Goal: Transaction & Acquisition: Purchase product/service

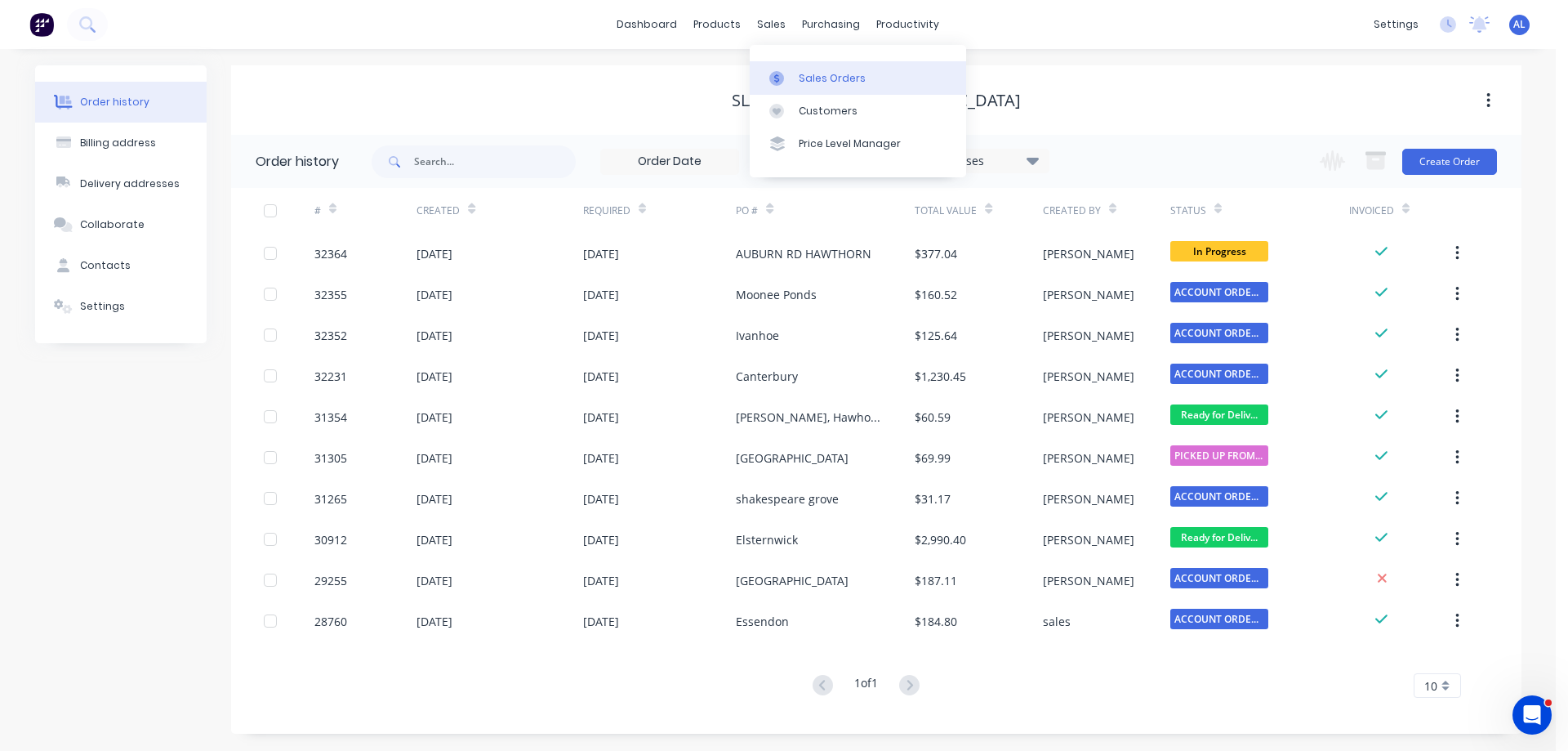
click at [854, 83] on div "Sales Orders" at bounding box center [831, 78] width 67 height 15
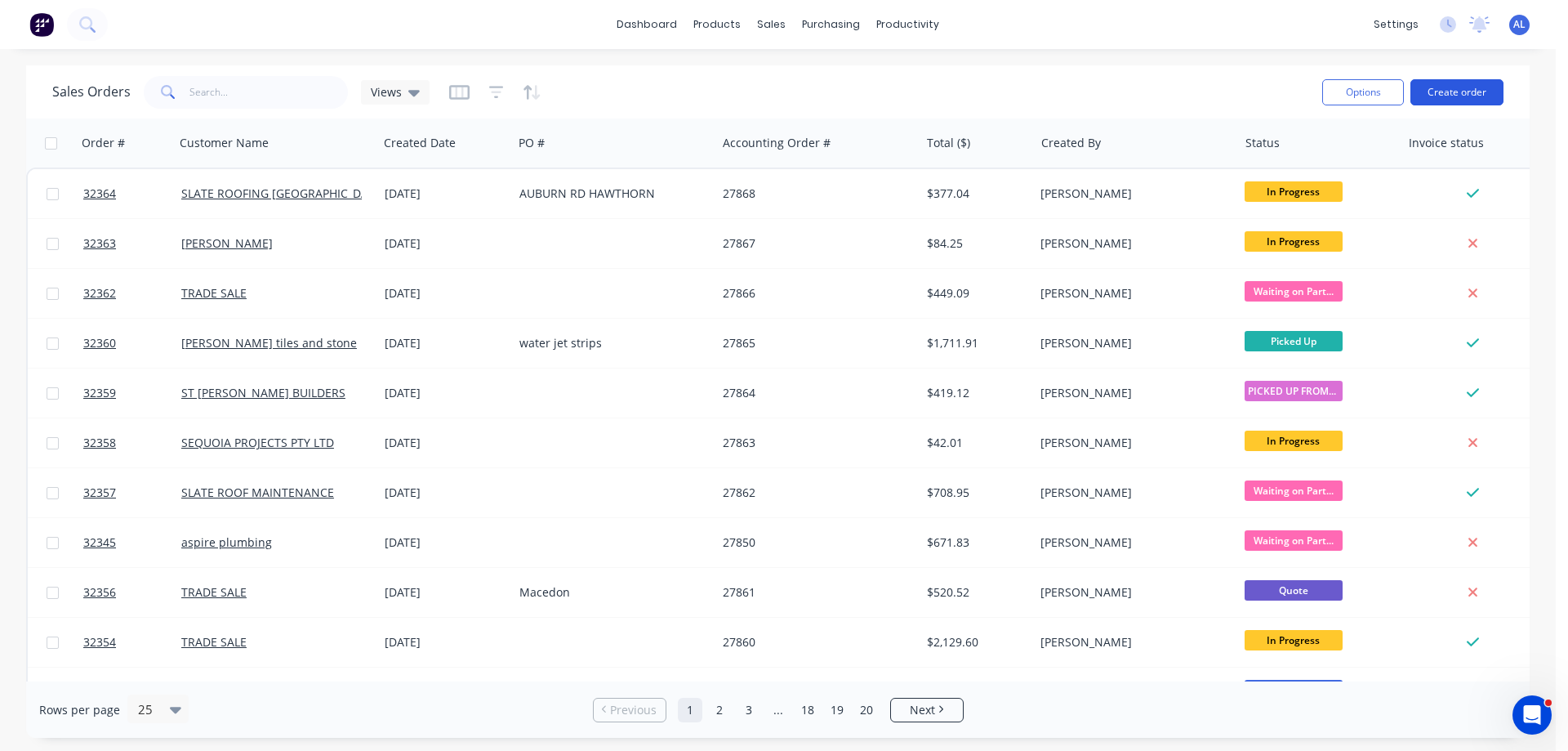
click at [1435, 95] on button "Create order" at bounding box center [1456, 92] width 93 height 26
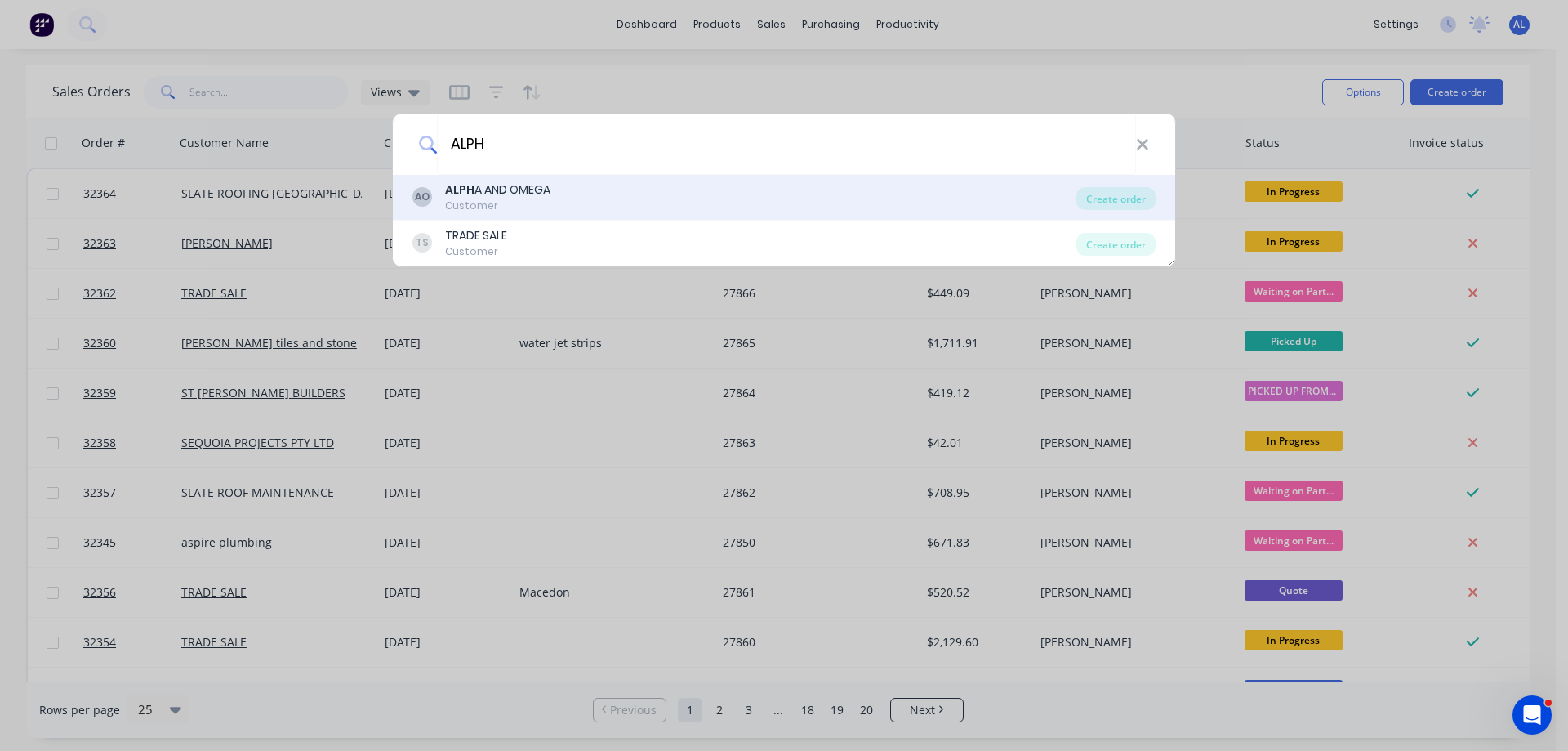
type input "ALPH"
click at [577, 203] on div "AO ALPH A AND OMEGA Customer" at bounding box center [744, 197] width 664 height 32
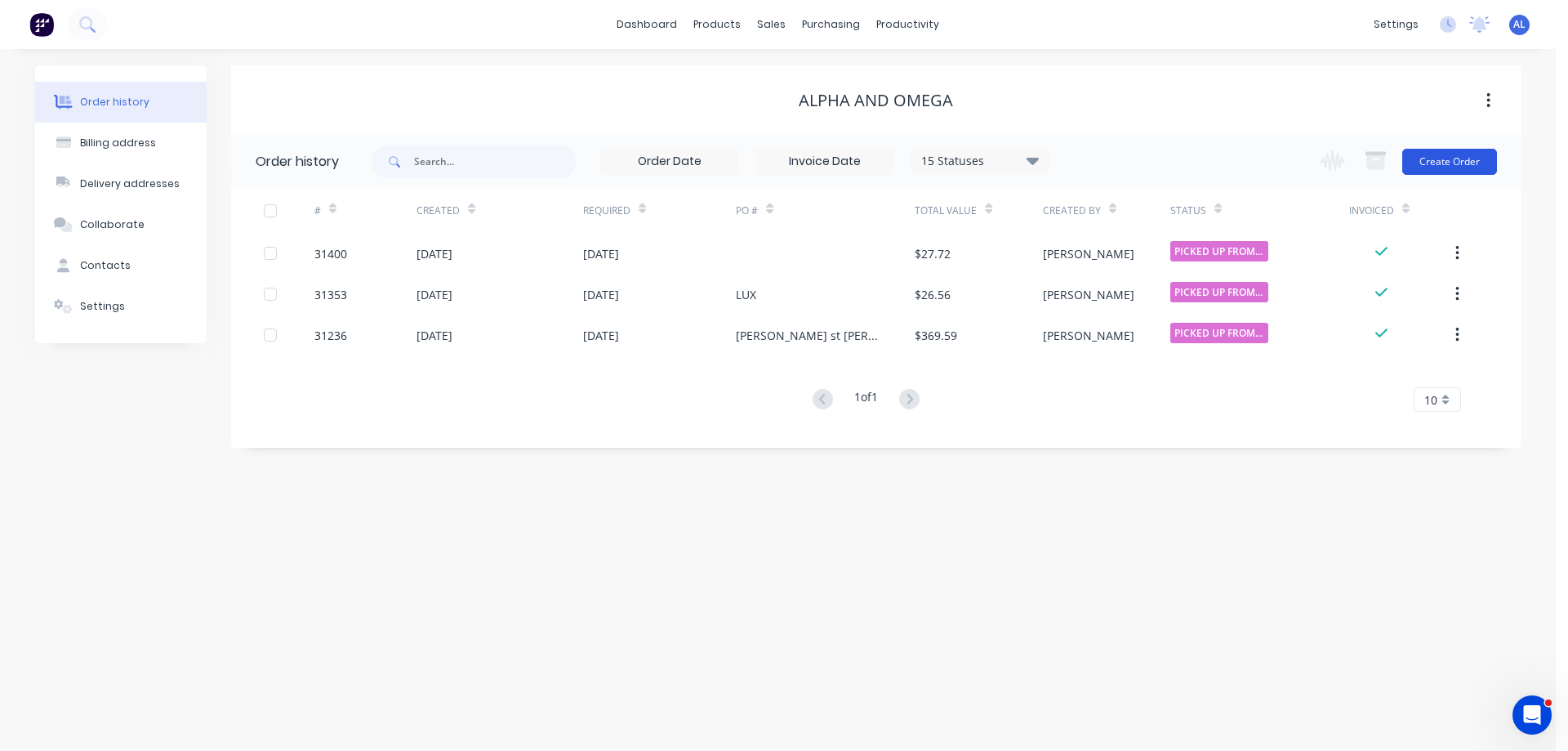
click at [1444, 163] on button "Create Order" at bounding box center [1449, 162] width 95 height 26
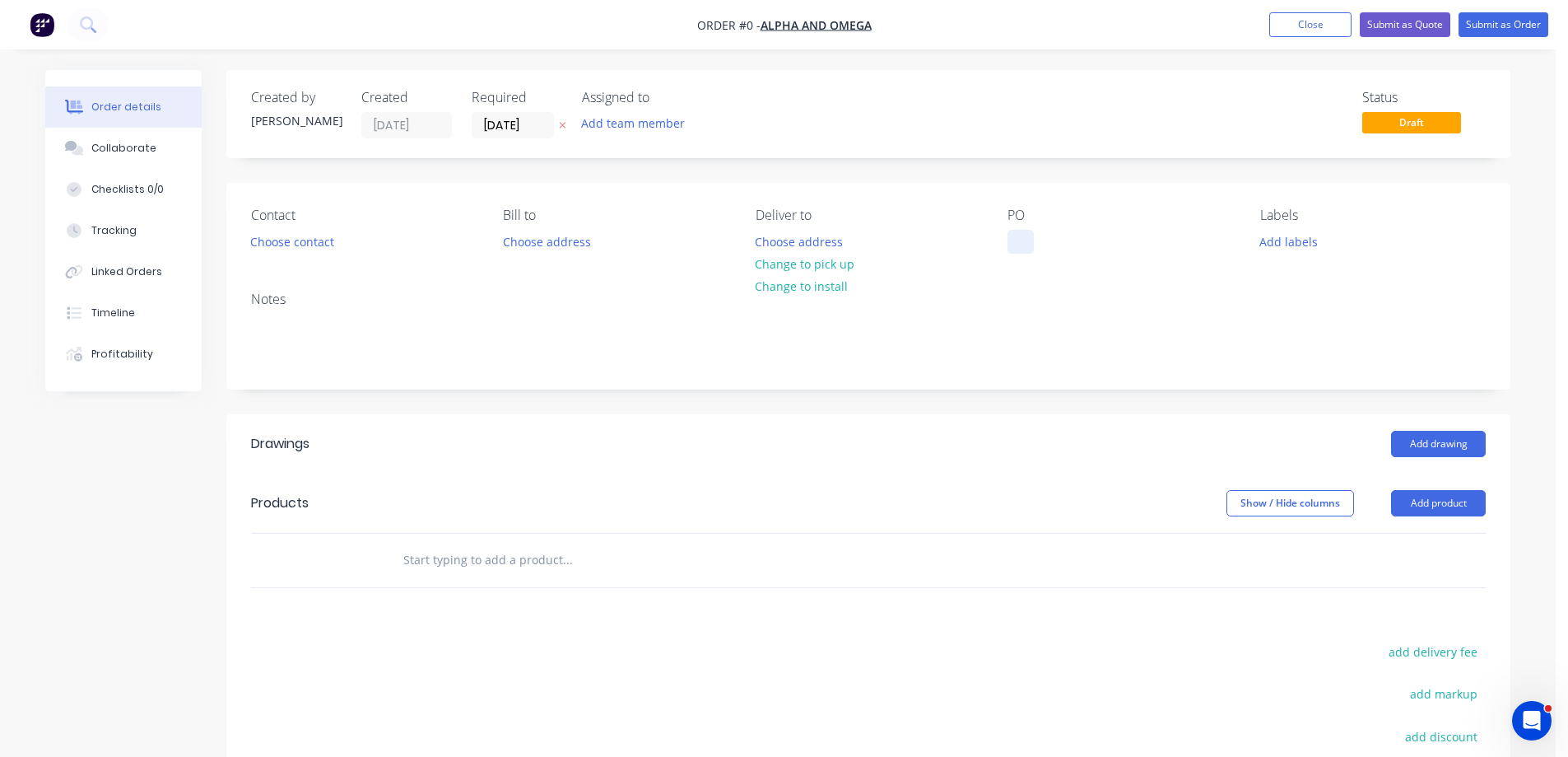
click at [1019, 239] on div at bounding box center [1021, 241] width 27 height 24
click at [541, 551] on div "Order details Collaborate Checklists 0/0 Tracking Linked Orders Timeline Profit…" at bounding box center [777, 538] width 1497 height 938
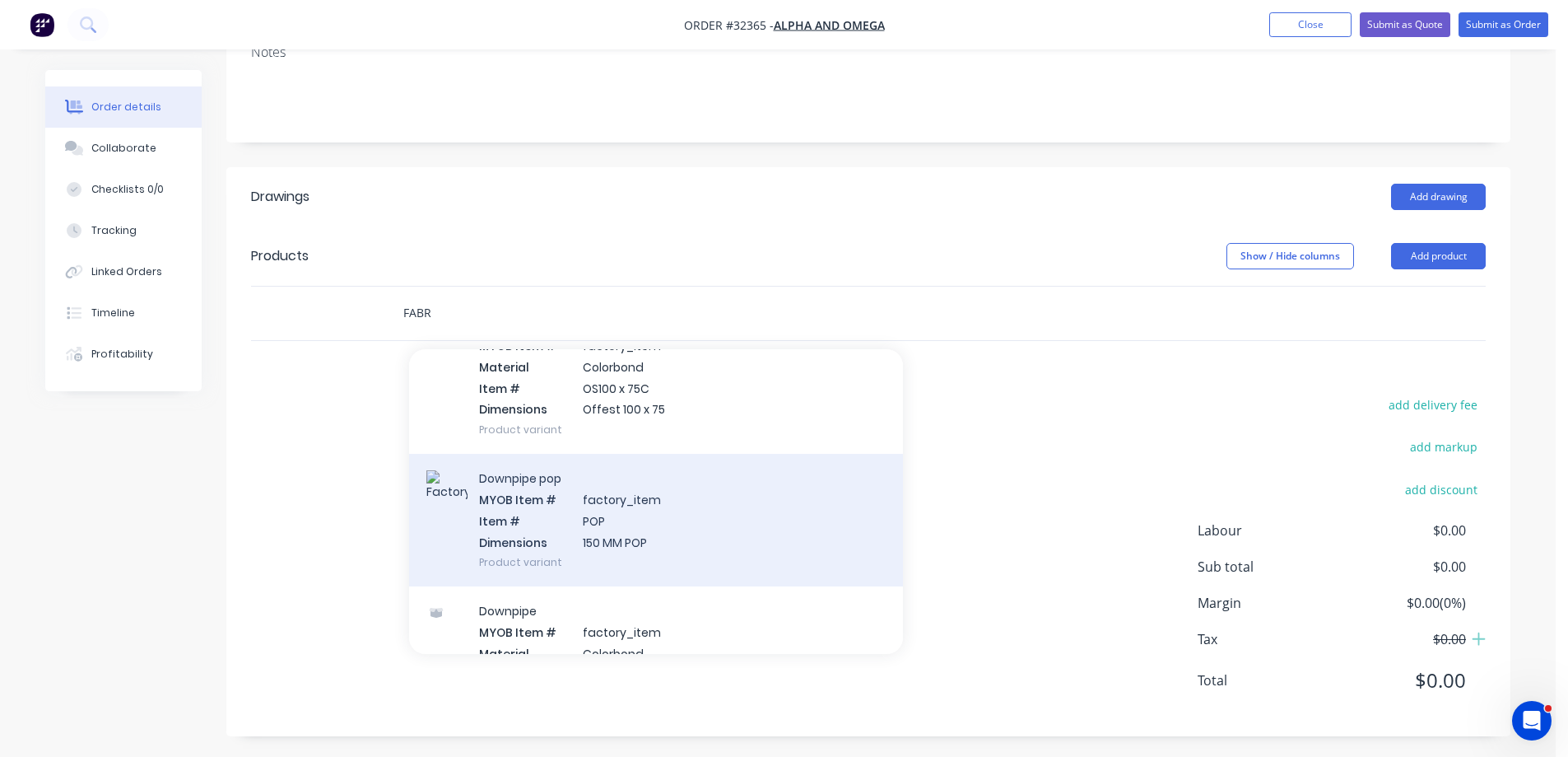
scroll to position [5929, 0]
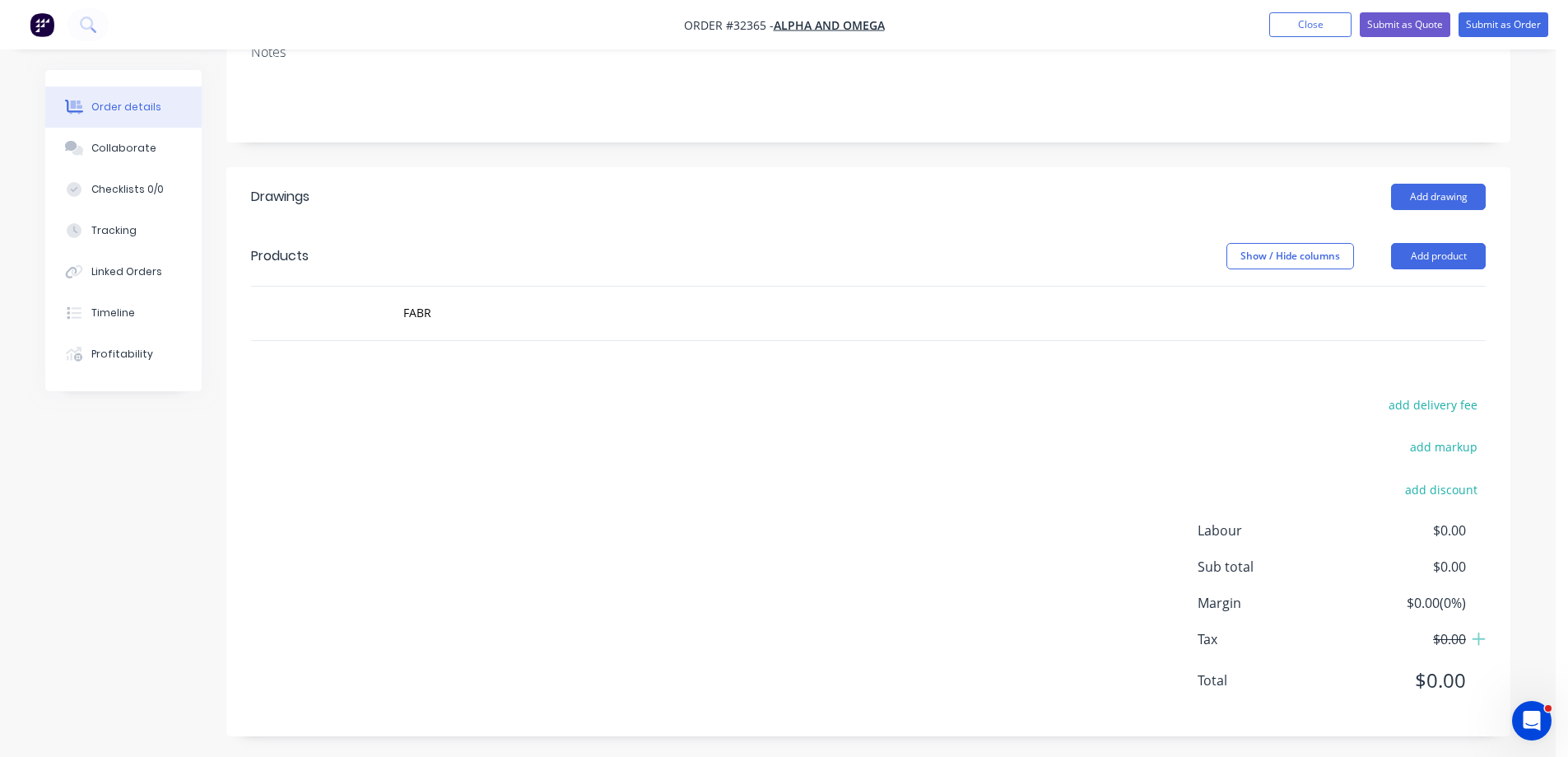
click at [1007, 456] on div "add delivery fee add markup add discount Labour $0.00 Sub total $0.00 Margin $0…" at bounding box center [868, 553] width 1234 height 317
click at [464, 307] on input "FABR" at bounding box center [567, 313] width 329 height 33
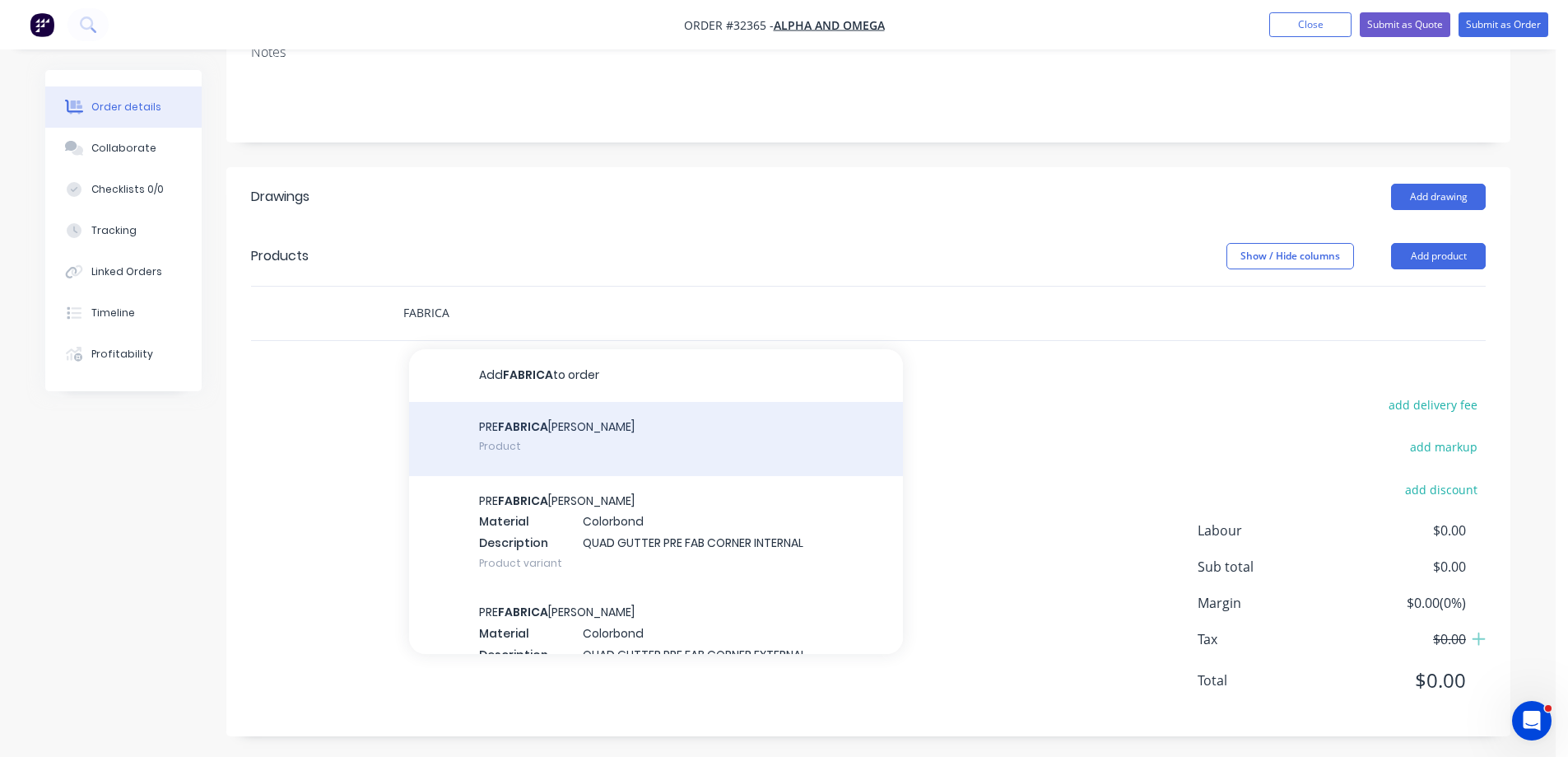
type input "FABRICA"
click at [625, 436] on div "PRE FABRICA [PERSON_NAME] CORNERS Product" at bounding box center [655, 439] width 494 height 74
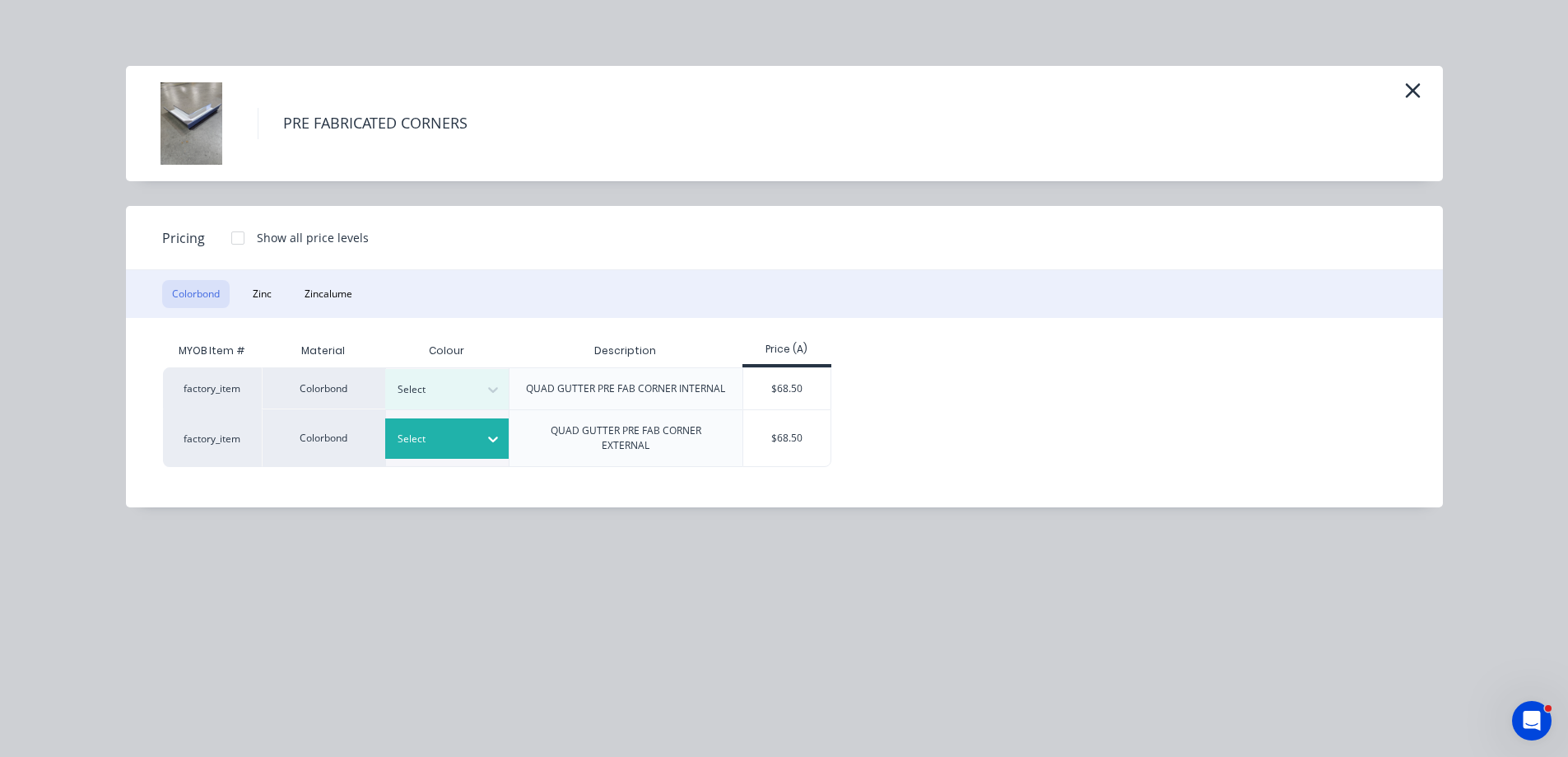
click at [495, 437] on icon at bounding box center [493, 439] width 17 height 17
click at [206, 717] on div "Surfmist" at bounding box center [103, 732] width 206 height 31
click at [791, 452] on div "$68.50" at bounding box center [787, 437] width 88 height 56
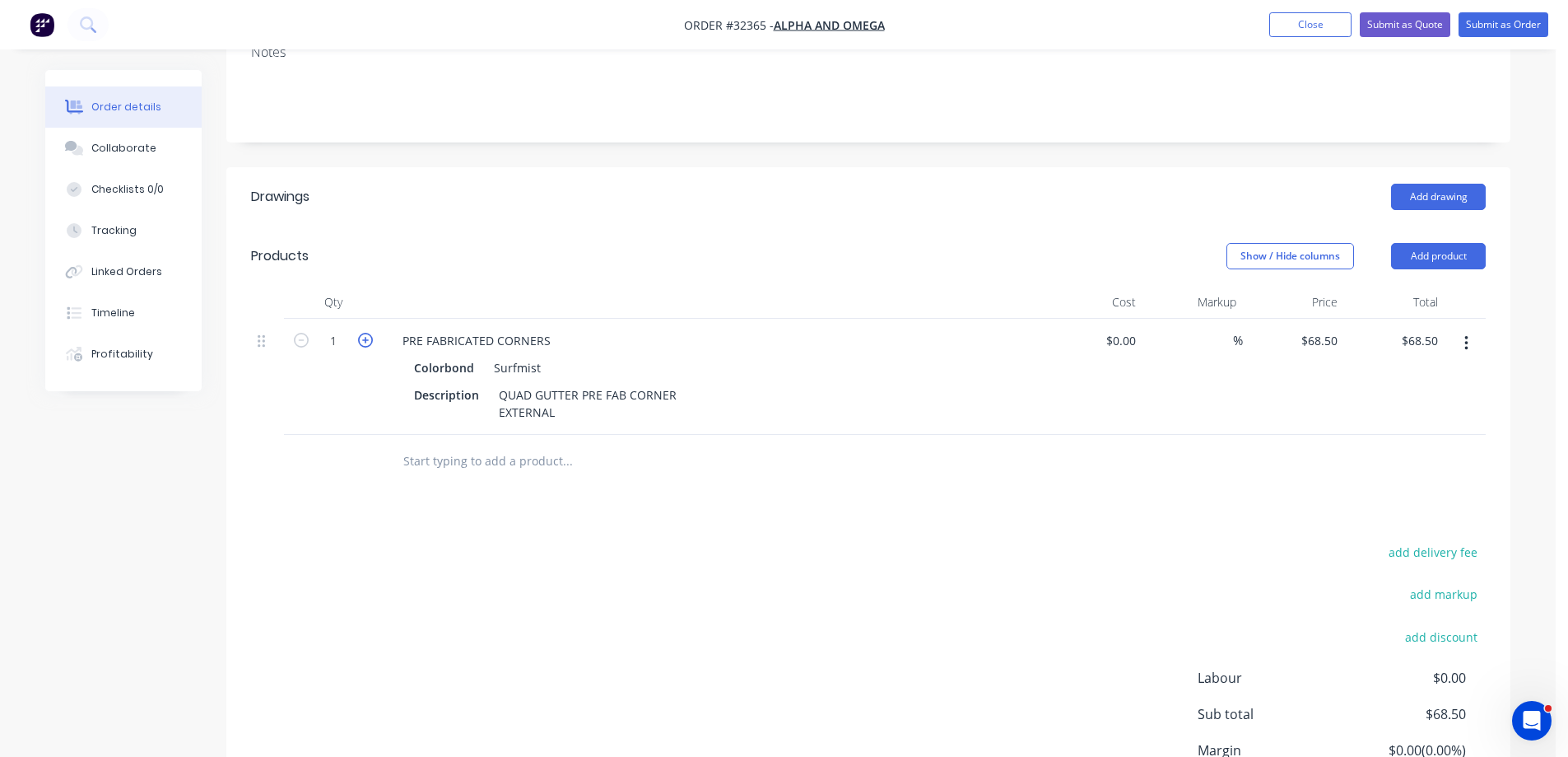
click at [365, 340] on icon "button" at bounding box center [365, 340] width 15 height 15
type input "2"
type input "$137.00"
click at [1317, 341] on input "68.5" at bounding box center [1329, 340] width 32 height 24
type input "$98.30"
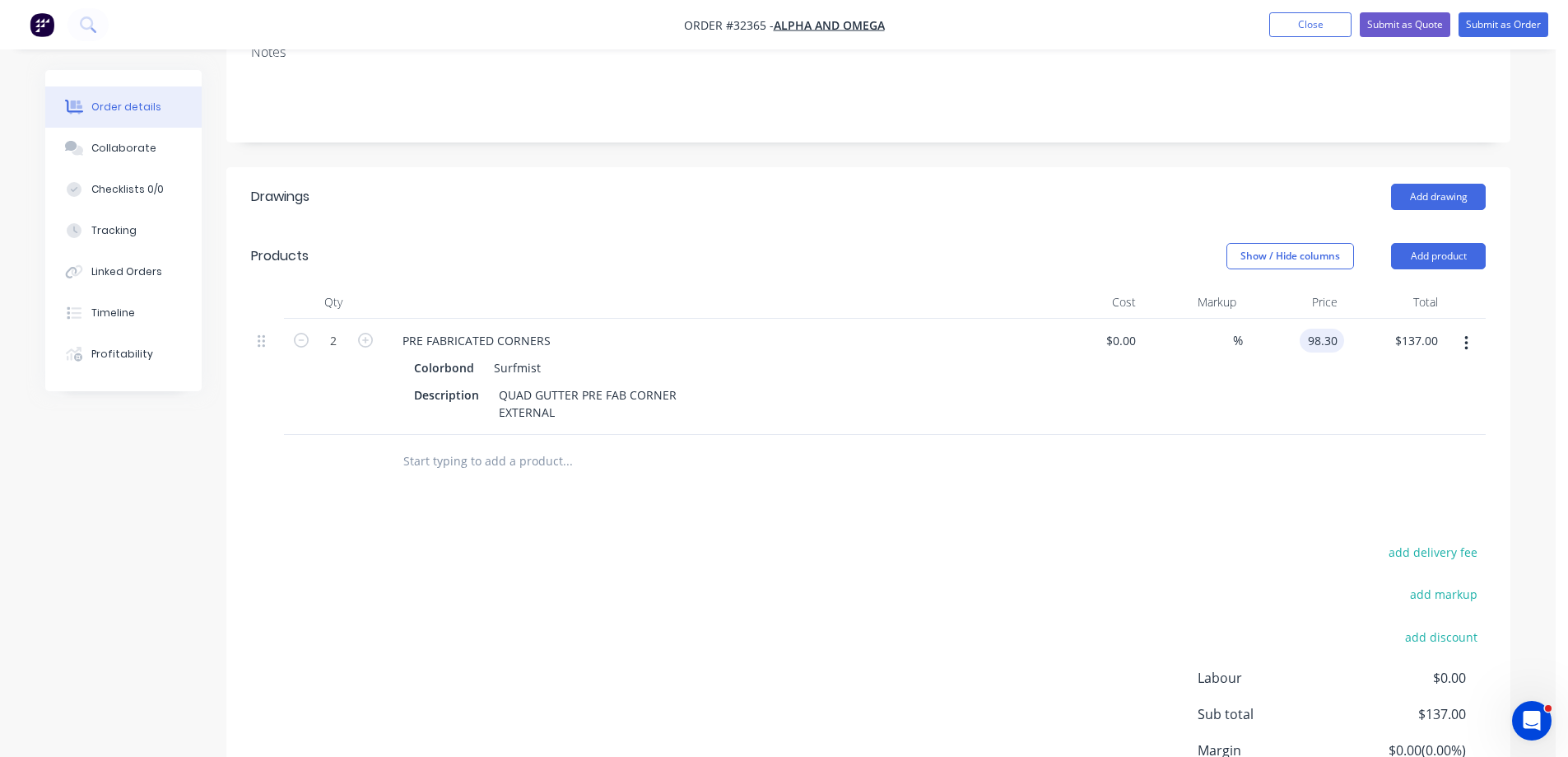
type input "$196.60"
click at [1299, 460] on div at bounding box center [868, 461] width 1234 height 53
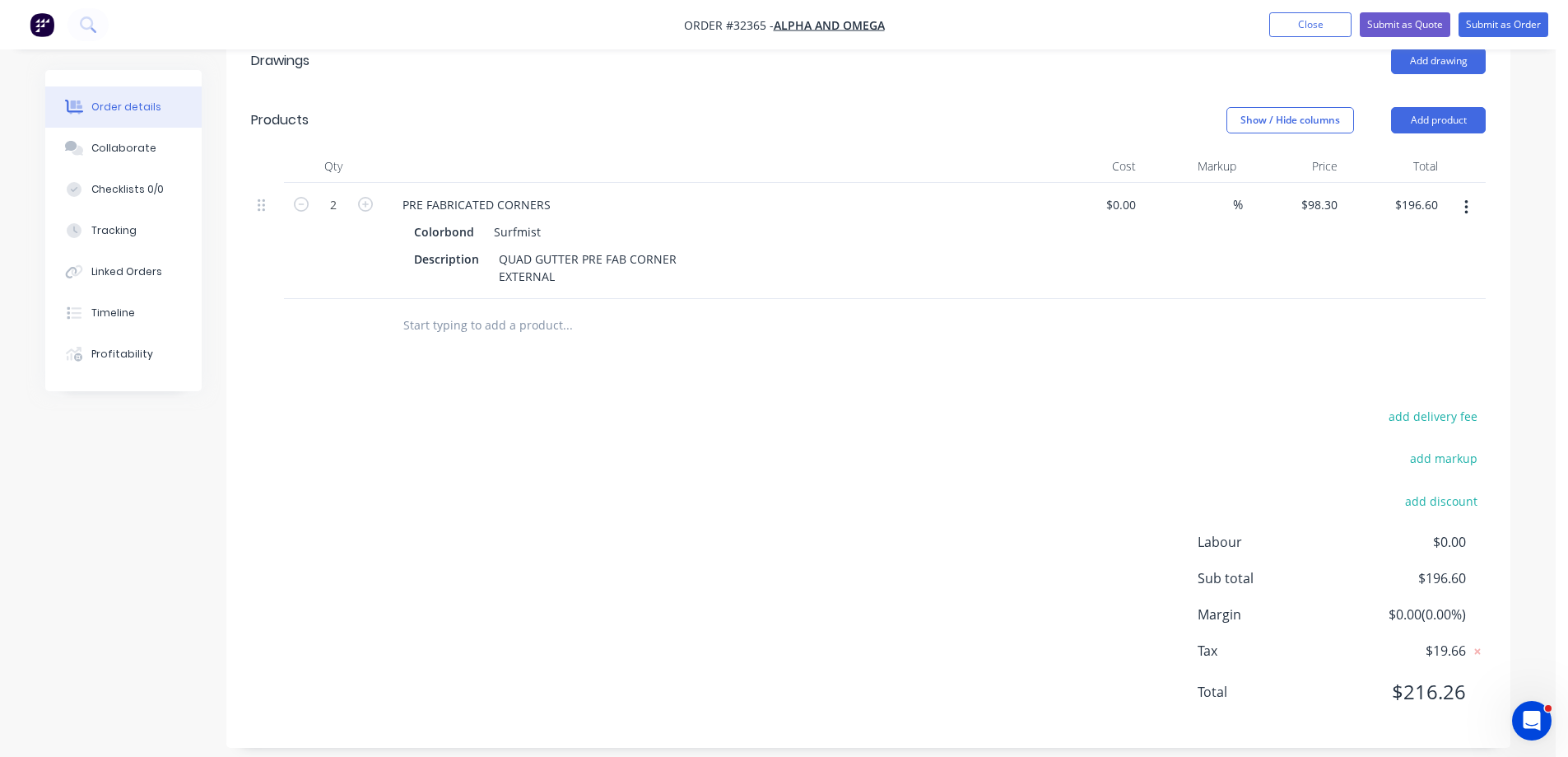
scroll to position [399, 0]
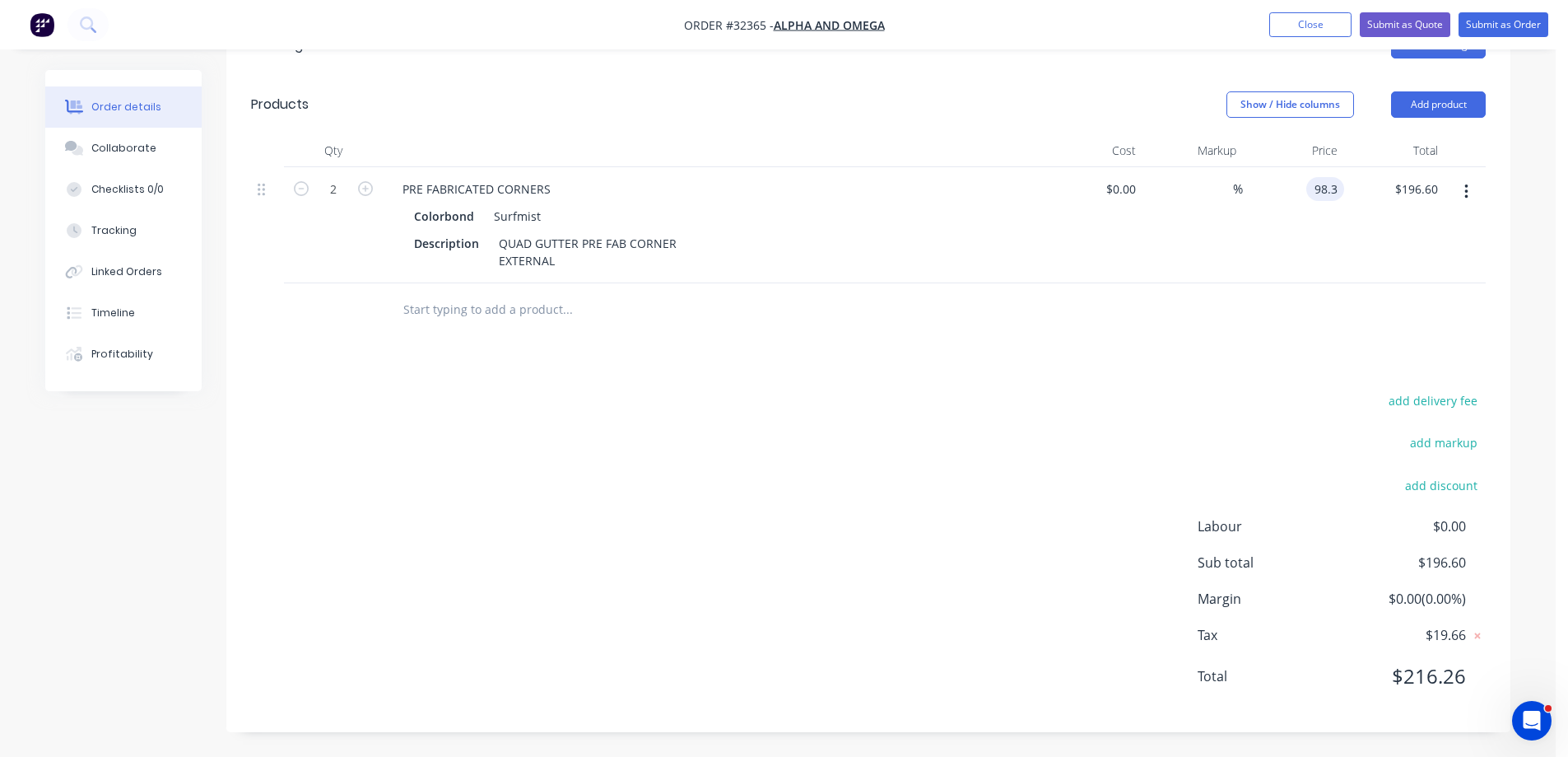
click at [1340, 188] on input "98.3" at bounding box center [1329, 189] width 32 height 24
type input "$102.30"
type input "$204.60"
click at [1228, 403] on div "Drawings Add drawing Products Show / Hide columns Add product Qty Cost Markup P…" at bounding box center [869, 374] width 1284 height 716
